Goal: Use online tool/utility: Utilize a website feature to perform a specific function

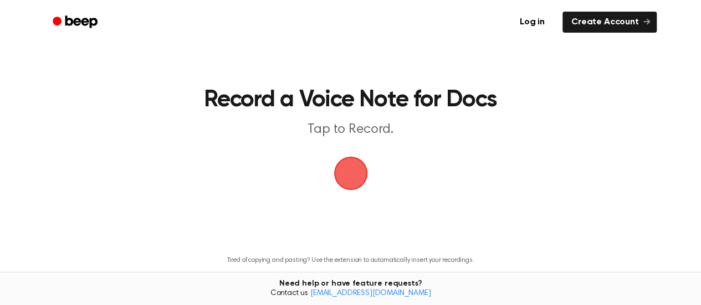
click at [350, 163] on span "button" at bounding box center [350, 174] width 34 height 34
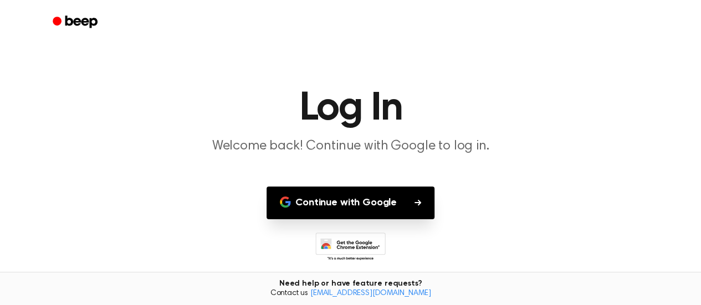
click at [357, 208] on button "Continue with Google" at bounding box center [350, 203] width 168 height 33
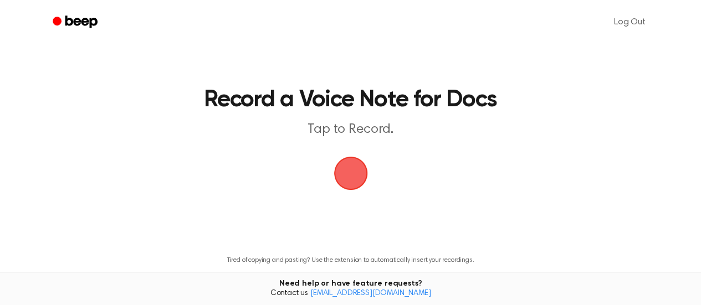
click at [352, 177] on span "button" at bounding box center [351, 173] width 40 height 40
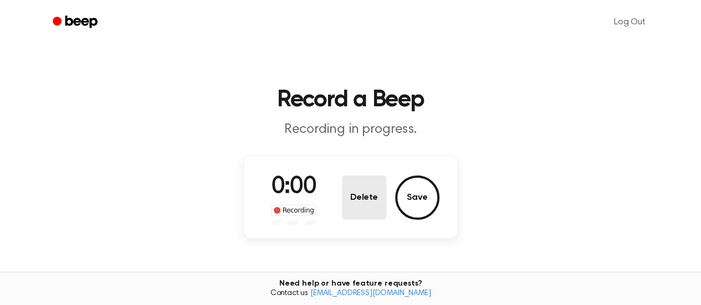
click at [345, 176] on button "Delete" at bounding box center [364, 198] width 44 height 44
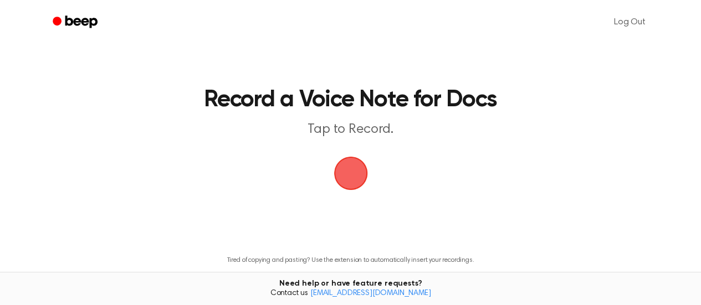
click at [345, 176] on span "button" at bounding box center [350, 174] width 38 height 38
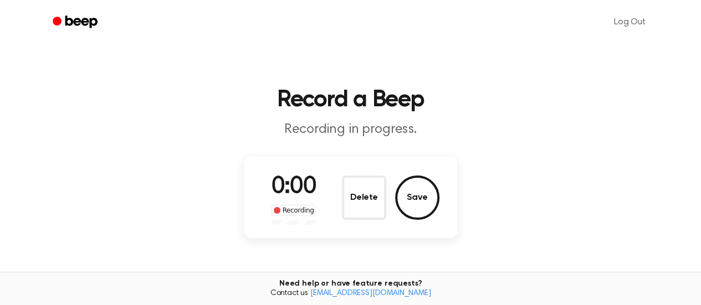
click at [350, 177] on button "Delete" at bounding box center [364, 198] width 44 height 44
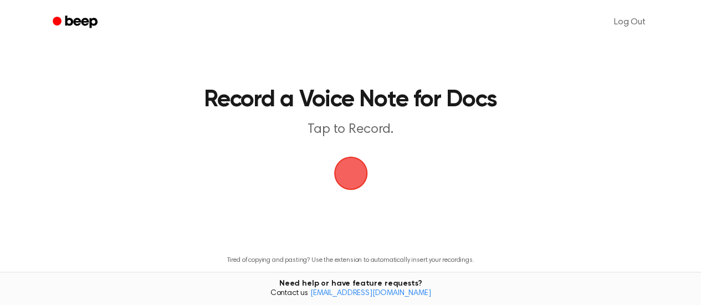
click at [351, 185] on span "button" at bounding box center [350, 174] width 36 height 36
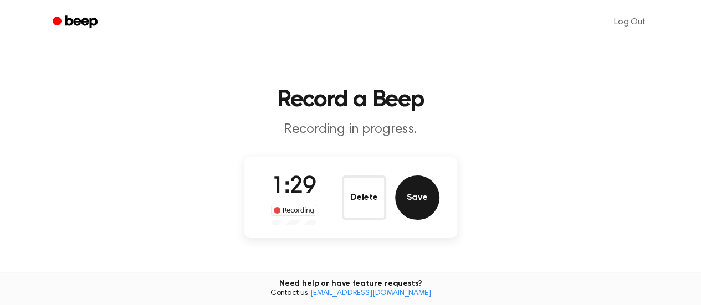
click at [420, 197] on button "Save" at bounding box center [417, 198] width 44 height 44
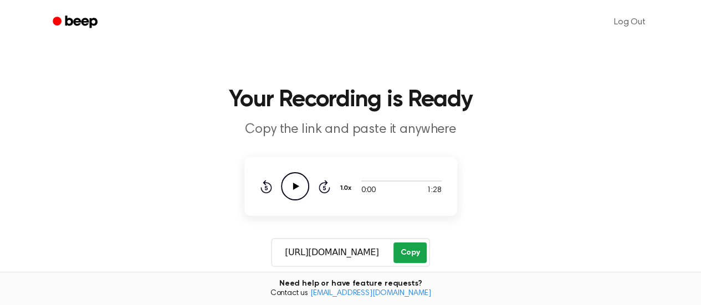
click at [413, 248] on button "Copy" at bounding box center [409, 253] width 33 height 20
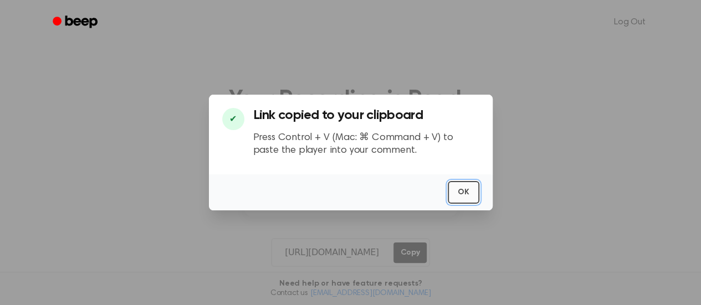
click at [465, 183] on button "OK" at bounding box center [464, 192] width 32 height 23
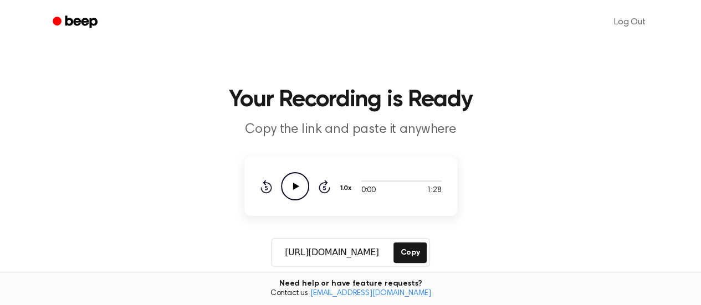
click at [468, 112] on h1 "Your Recording is Ready" at bounding box center [350, 100] width 567 height 23
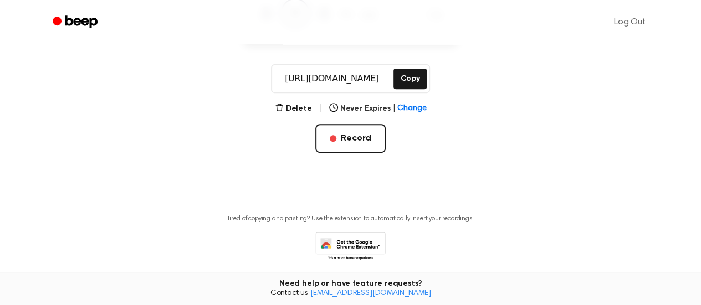
scroll to position [175, 0]
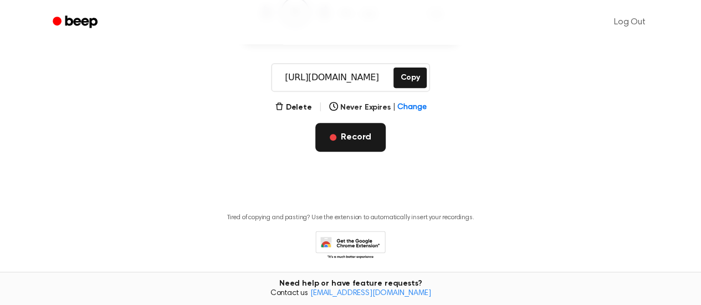
click at [363, 137] on button "Record" at bounding box center [350, 137] width 70 height 29
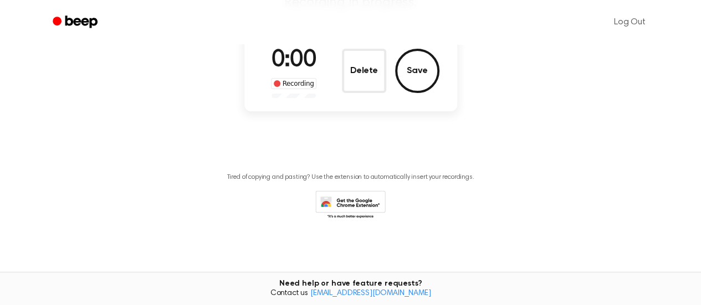
scroll to position [86, 0]
